Goal: Find specific page/section: Find specific page/section

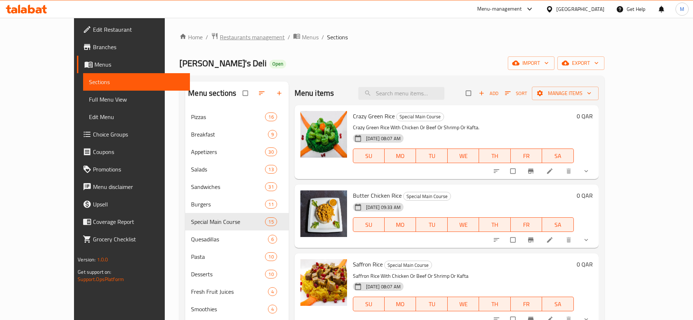
click at [220, 39] on span "Restaurants management" at bounding box center [252, 37] width 65 height 9
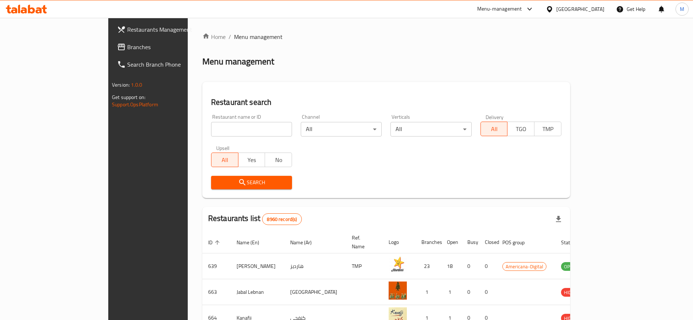
click at [602, 5] on div "[GEOGRAPHIC_DATA]" at bounding box center [580, 9] width 48 height 8
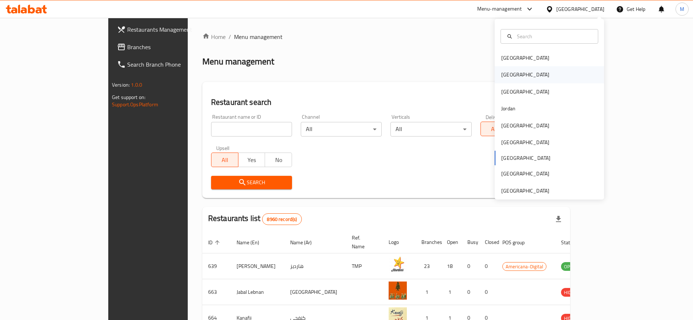
click at [519, 72] on div "[GEOGRAPHIC_DATA]" at bounding box center [549, 74] width 109 height 17
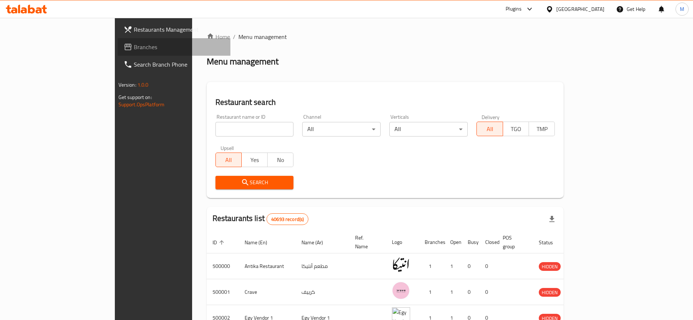
click at [134, 46] on span "Branches" at bounding box center [179, 47] width 91 height 9
